Goal: Transaction & Acquisition: Purchase product/service

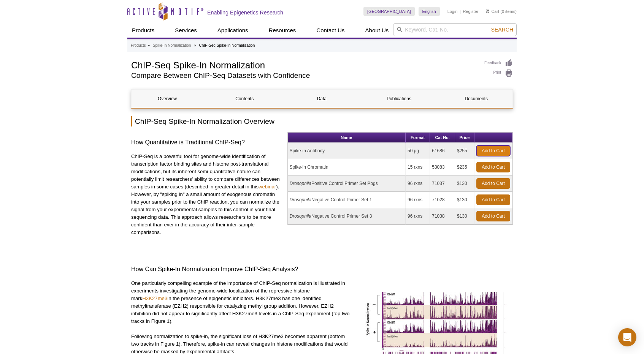
click at [495, 150] on link "Add to Cart" at bounding box center [493, 151] width 34 height 11
click at [426, 30] on input "search" at bounding box center [455, 29] width 124 height 13
type input "61686"
click at [502, 30] on span "Search" at bounding box center [502, 30] width 22 height 6
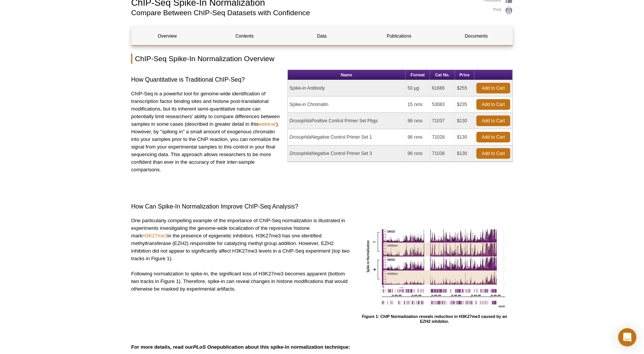
scroll to position [65, 0]
